Goal: Information Seeking & Learning: Learn about a topic

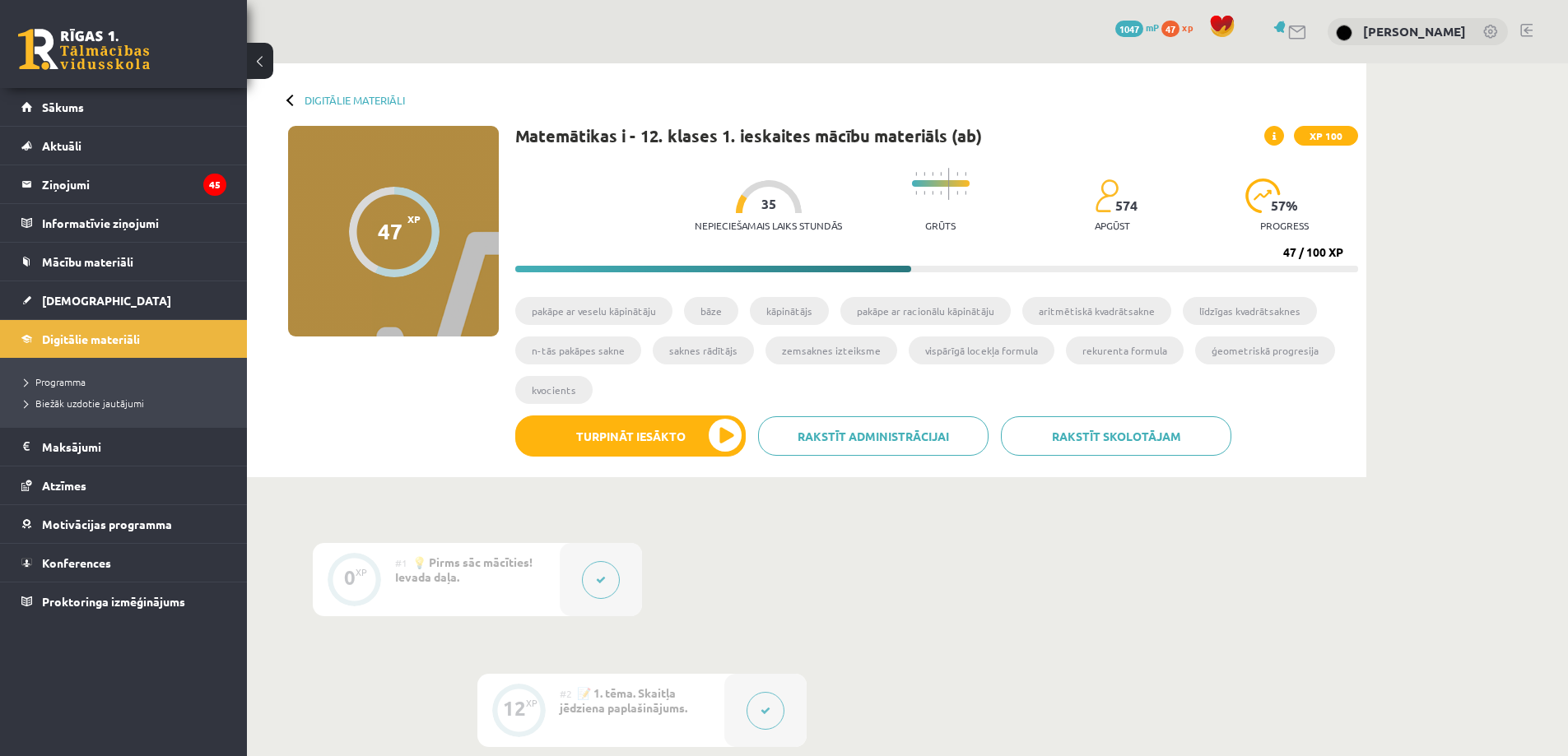
scroll to position [803, 0]
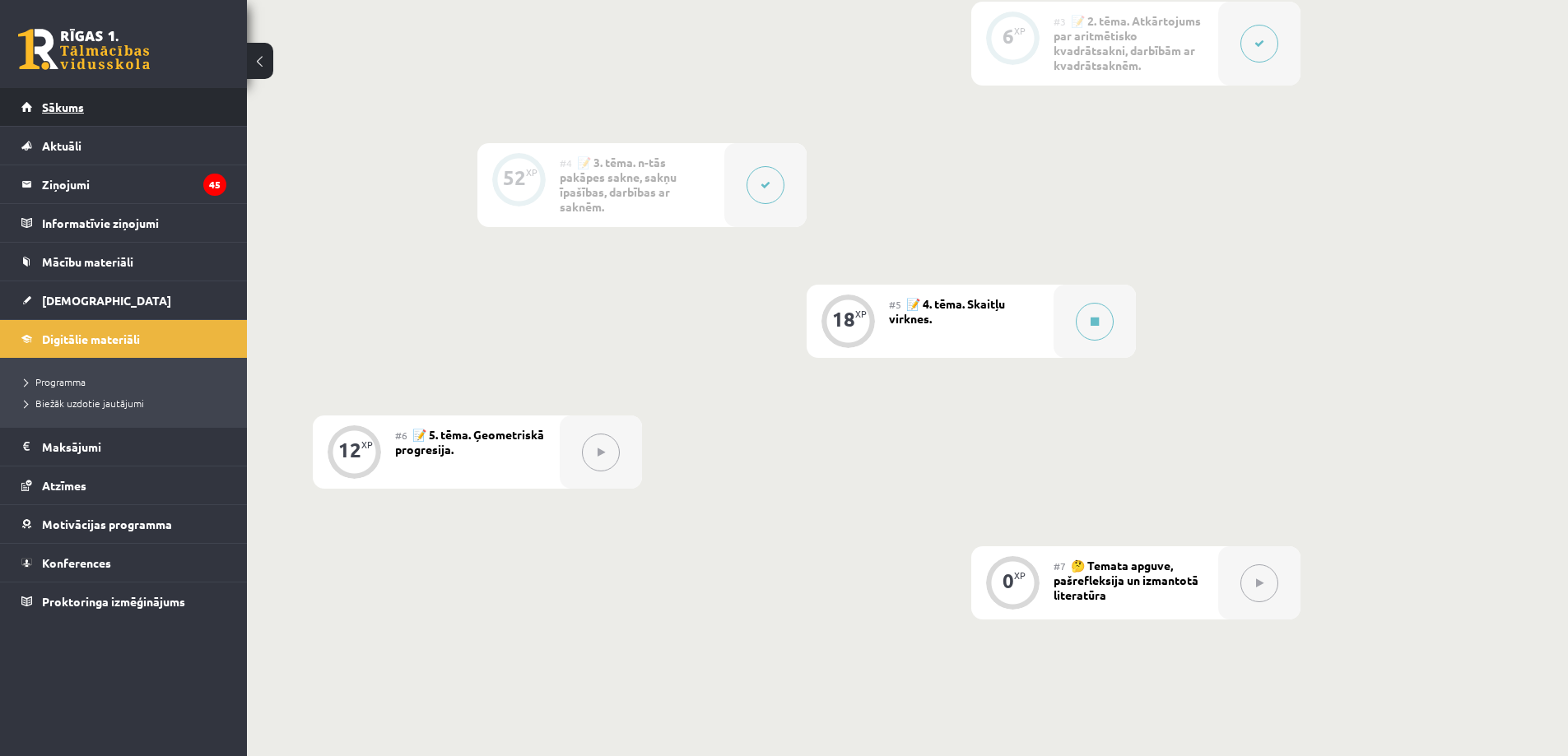
click at [67, 113] on link "Sākums" at bounding box center [123, 106] width 205 height 37
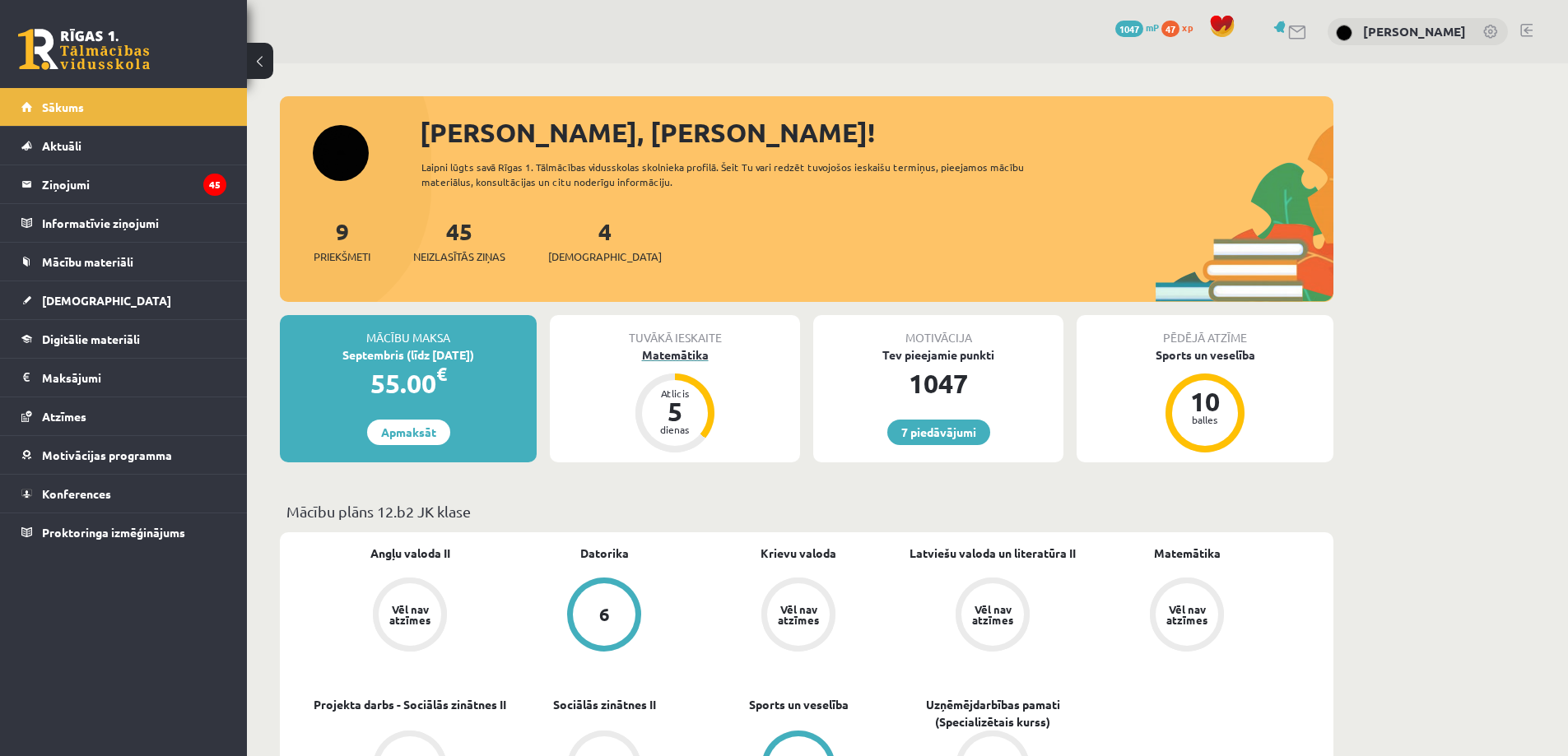
click at [680, 351] on div "Matemātika" at bounding box center [675, 354] width 250 height 17
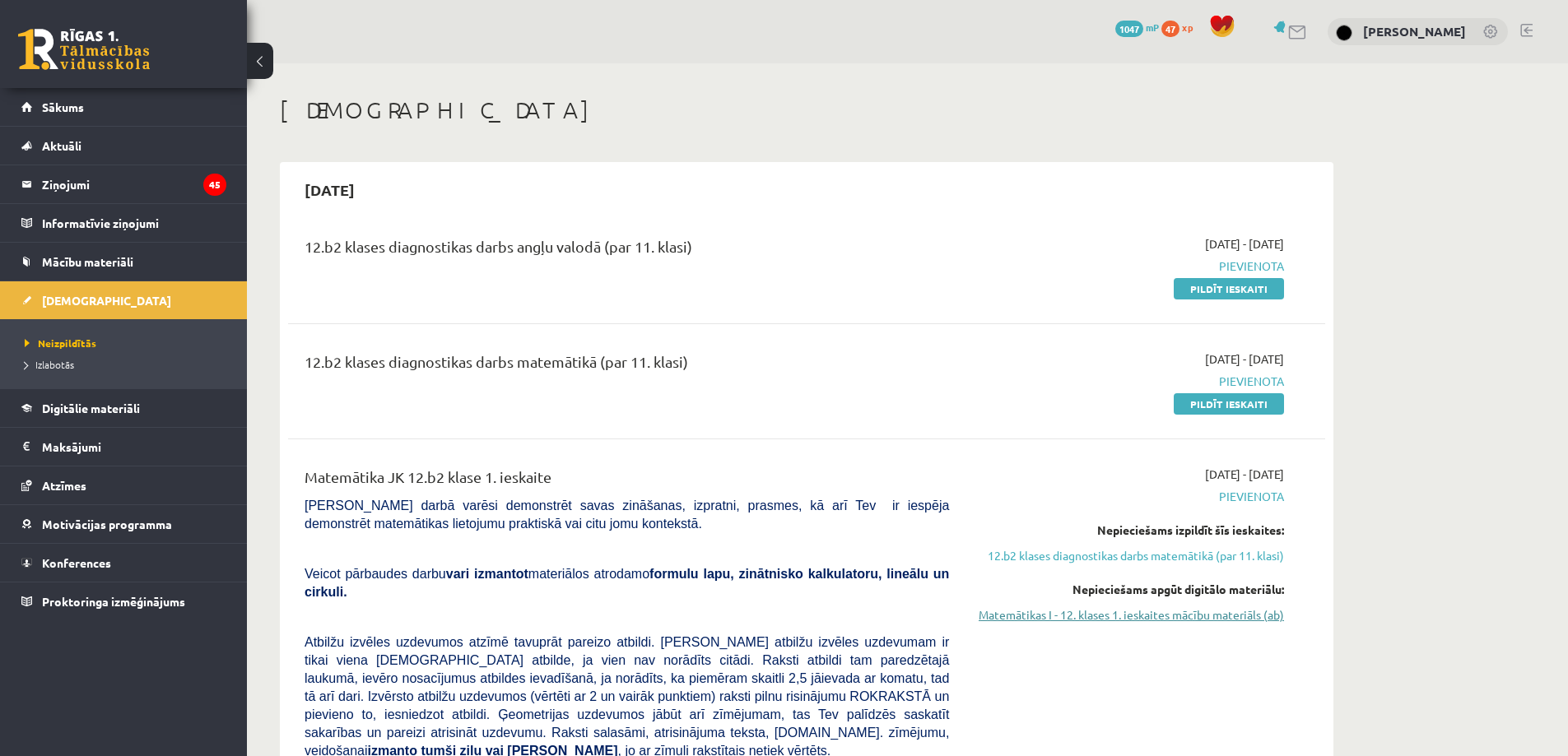
click at [1108, 614] on link "Matemātikas I - 12. klases 1. ieskaites mācību materiāls (ab)" at bounding box center [1129, 614] width 310 height 17
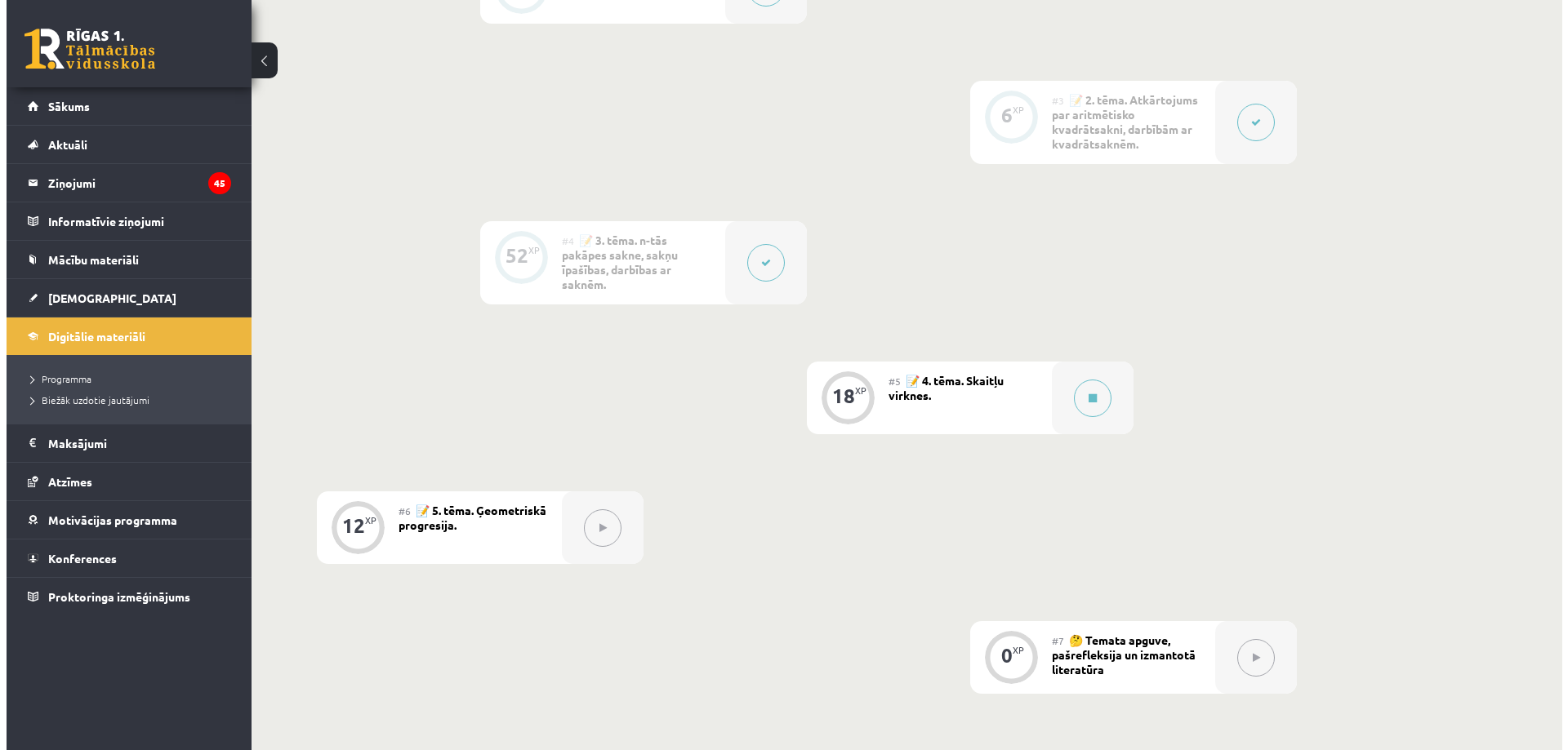
scroll to position [718, 0]
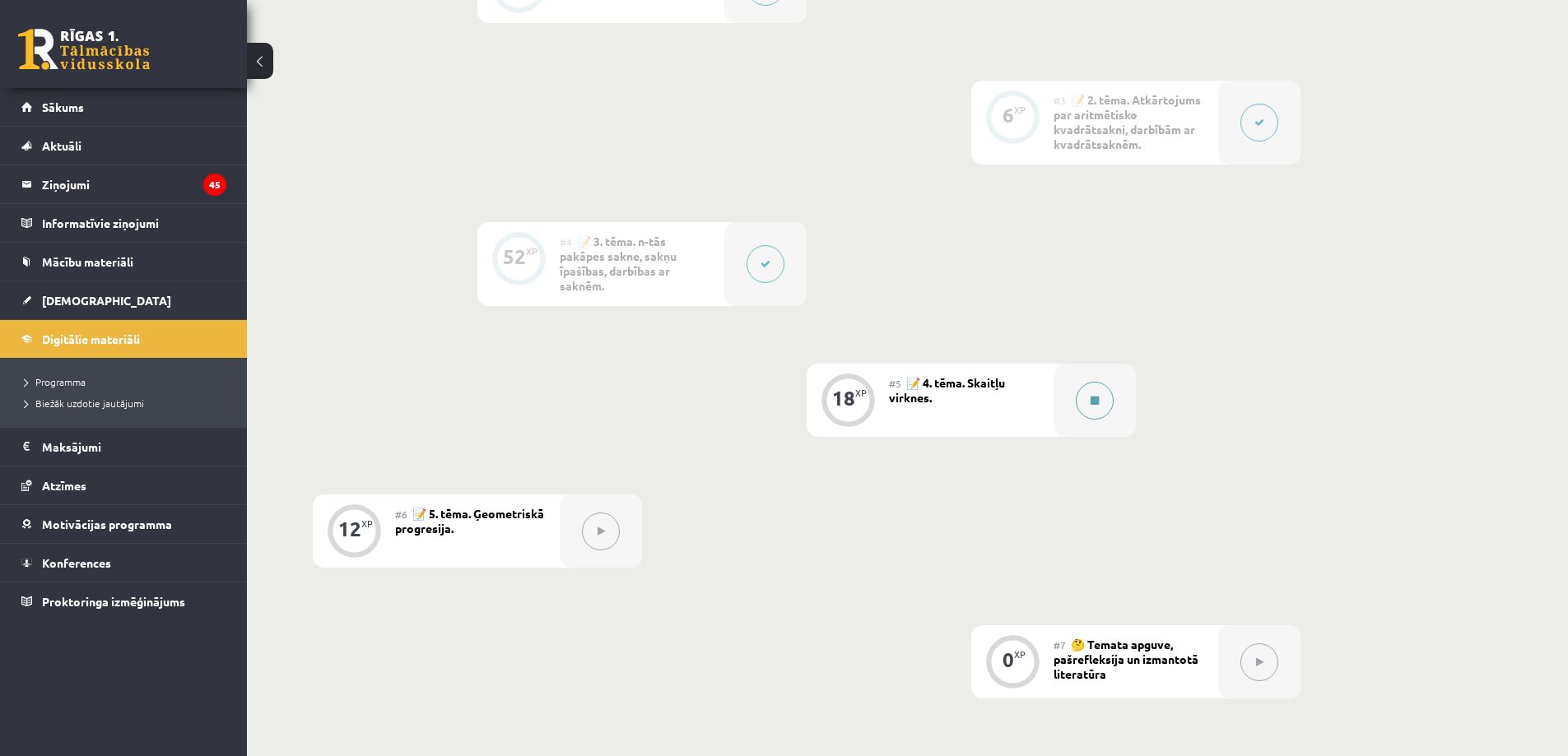
click at [1093, 407] on button at bounding box center [1094, 400] width 37 height 37
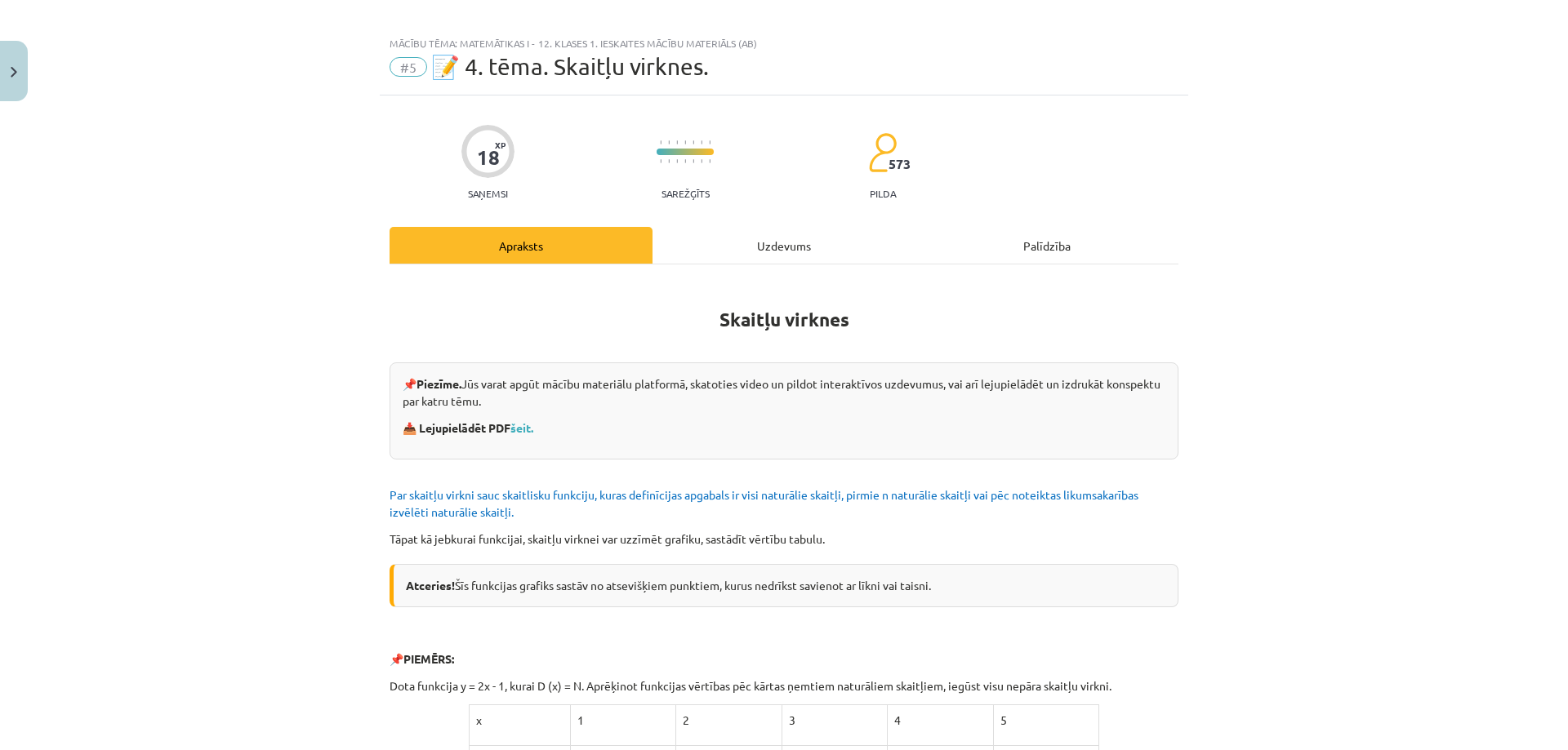
scroll to position [0, 0]
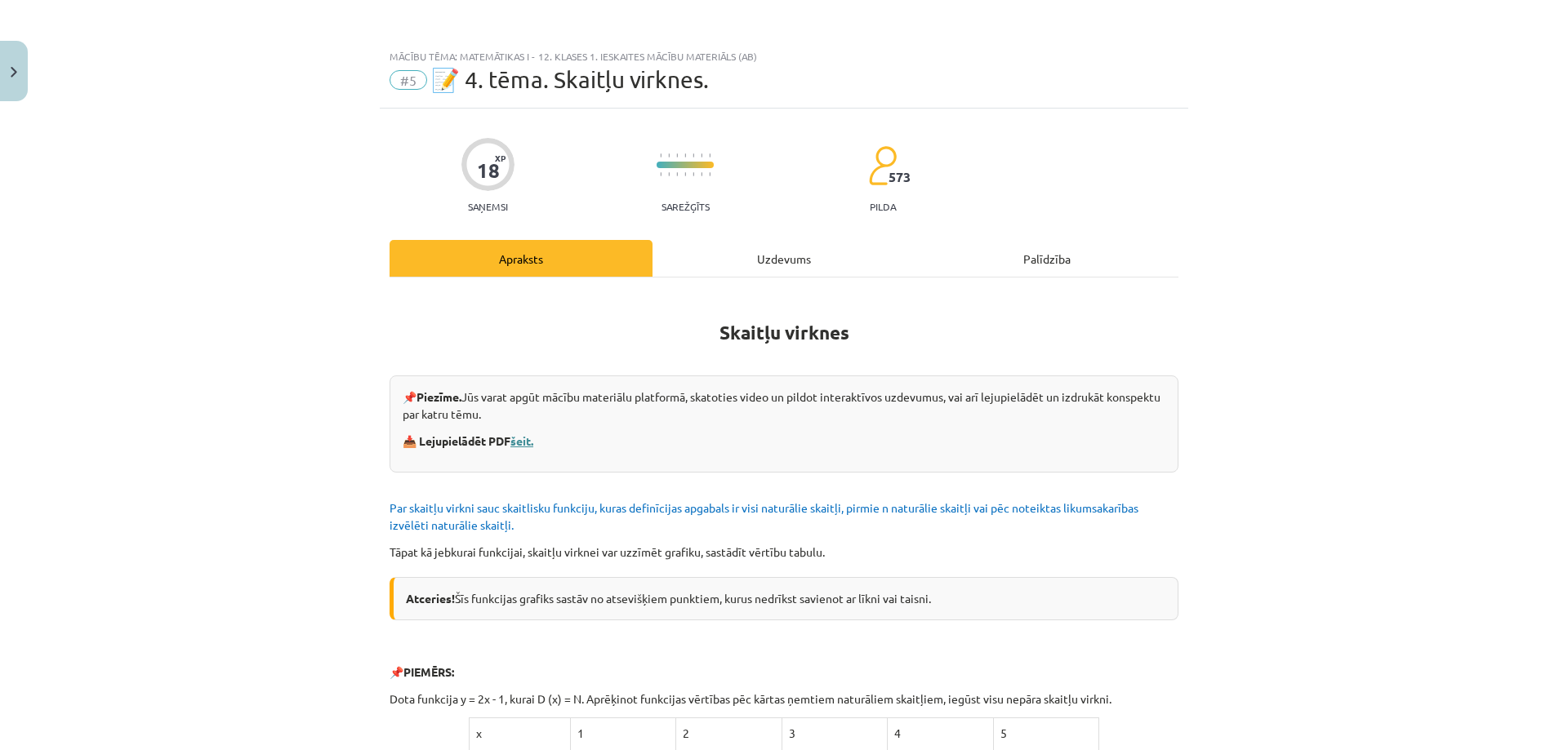
click at [525, 441] on link "šeit." at bounding box center [521, 441] width 23 height 14
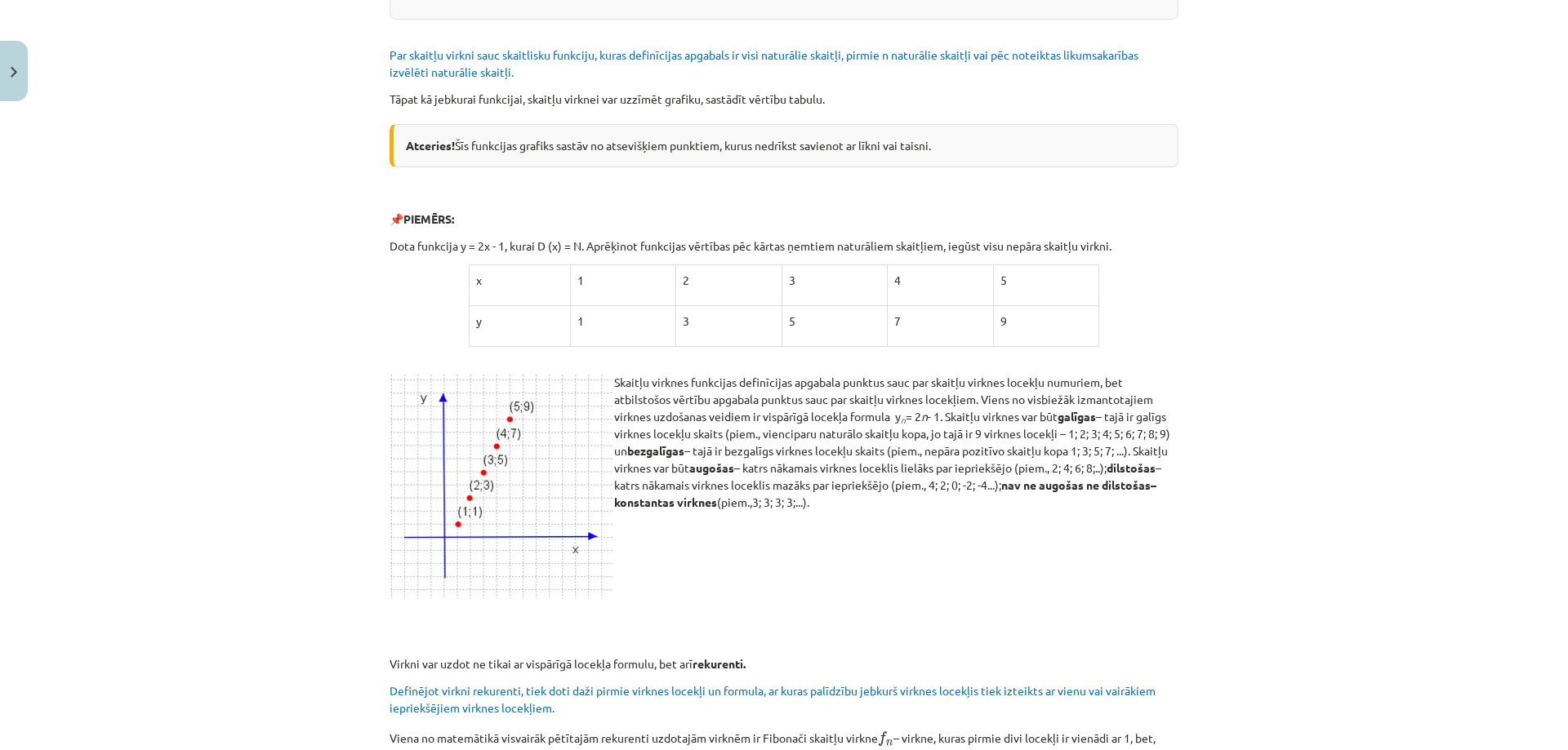
scroll to position [467, 0]
